Goal: Task Accomplishment & Management: Use online tool/utility

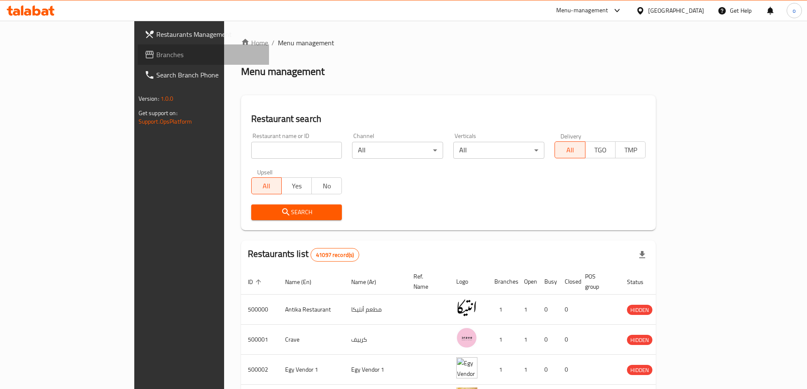
click at [156, 56] on span "Branches" at bounding box center [209, 55] width 106 height 10
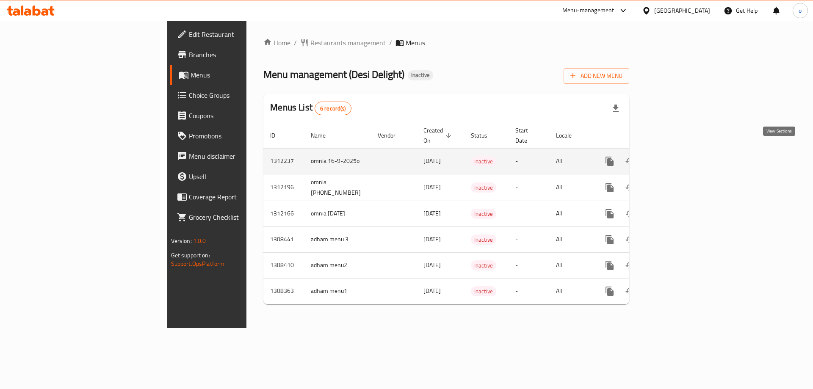
click at [676, 156] on icon "enhanced table" at bounding box center [671, 161] width 10 height 10
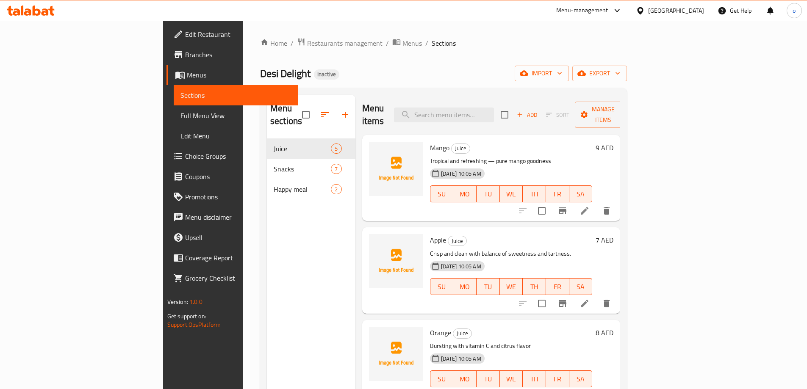
click at [180, 111] on span "Full Menu View" at bounding box center [235, 116] width 111 height 10
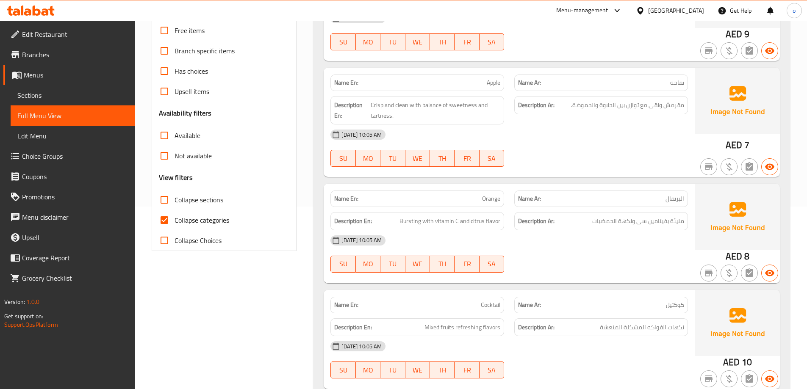
scroll to position [212, 0]
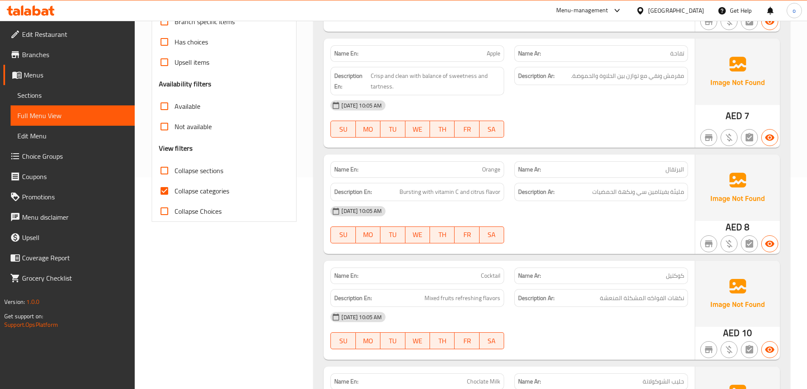
click at [164, 196] on input "Collapse categories" at bounding box center [164, 191] width 20 height 20
checkbox input "false"
click at [58, 75] on span "Menus" at bounding box center [76, 75] width 104 height 10
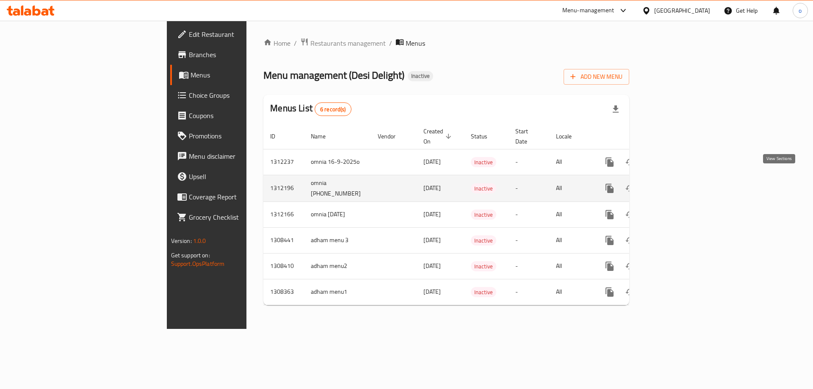
click at [675, 185] on icon "enhanced table" at bounding box center [671, 189] width 8 height 8
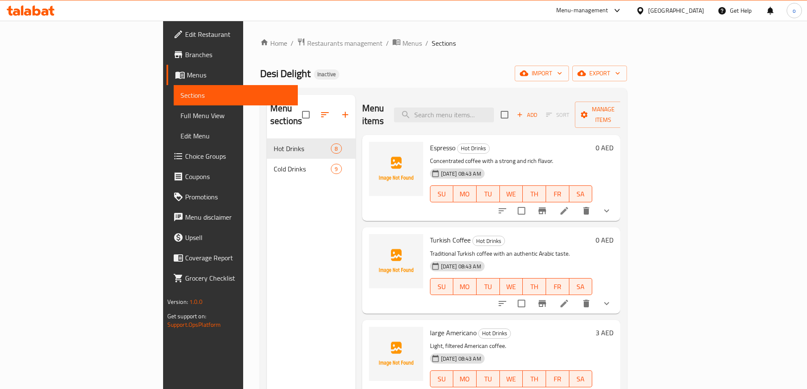
click at [180, 118] on span "Full Menu View" at bounding box center [235, 116] width 111 height 10
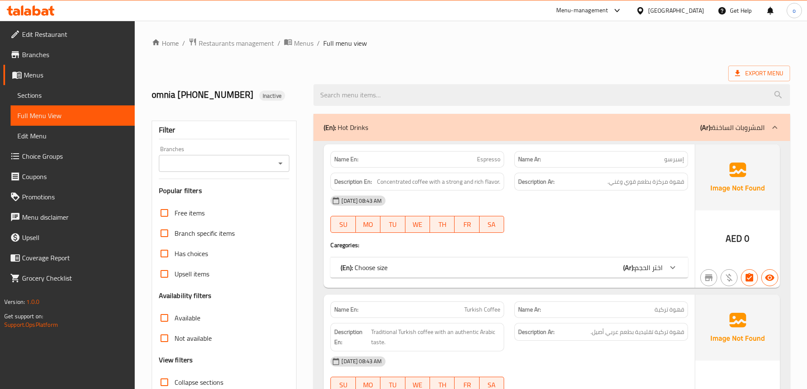
scroll to position [127, 0]
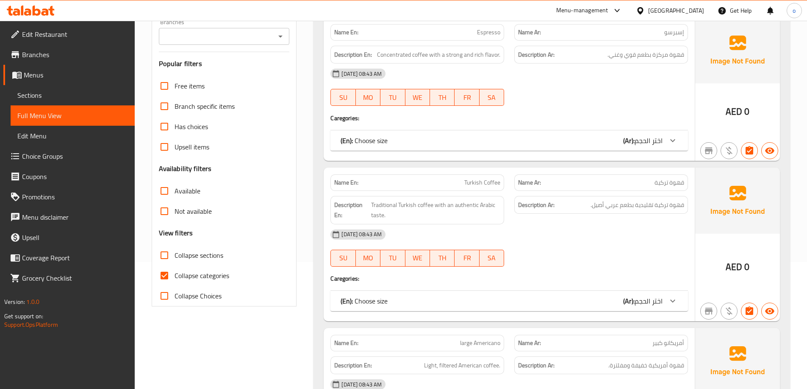
click at [169, 271] on input "Collapse categories" at bounding box center [164, 276] width 20 height 20
checkbox input "false"
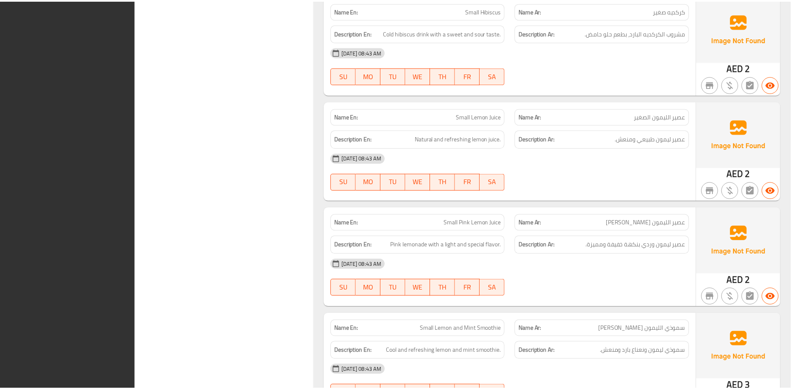
scroll to position [2389, 0]
